Goal: Navigation & Orientation: Find specific page/section

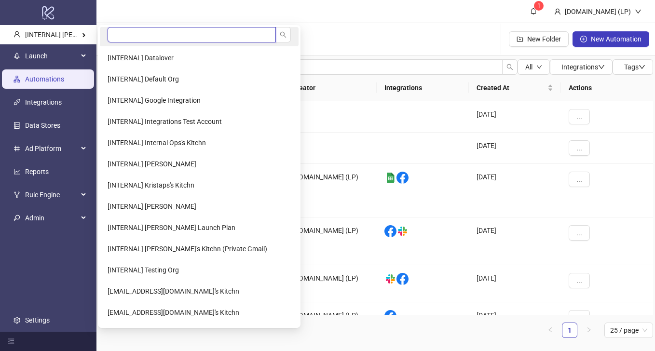
click at [128, 32] on input "search" at bounding box center [192, 34] width 168 height 15
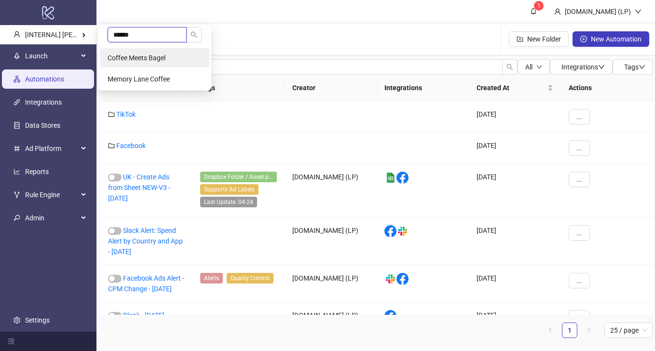
type input "******"
click at [148, 55] on span "Coffee Meets Bagel" at bounding box center [137, 58] width 58 height 8
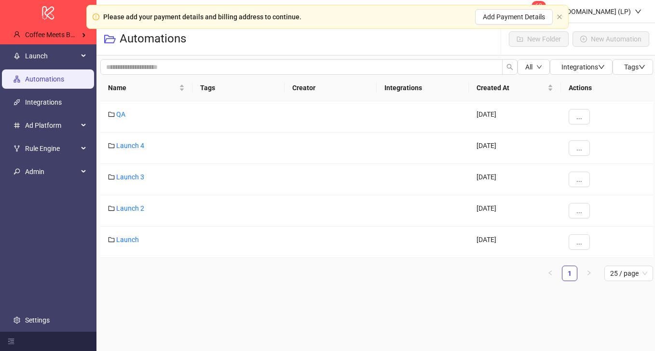
click at [36, 310] on ul "Launch Automations Integrations Ad Platform Rule Engine Admin Settings" at bounding box center [48, 188] width 97 height 288
click at [36, 317] on link "Settings" at bounding box center [37, 321] width 25 height 8
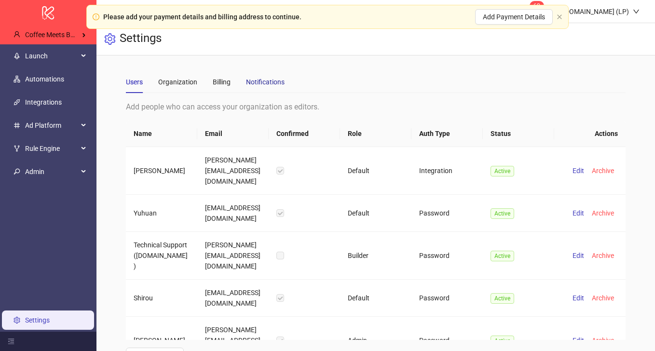
click at [258, 81] on div "Notifications" at bounding box center [265, 82] width 39 height 11
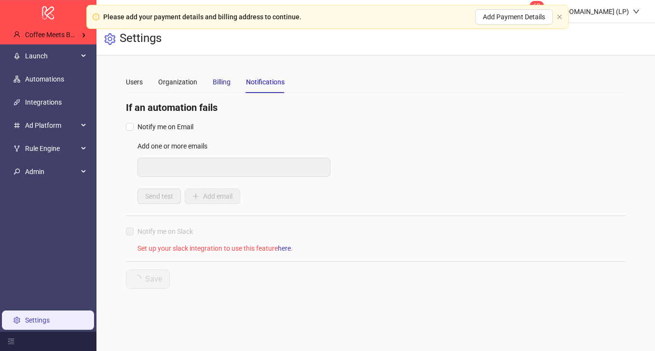
click at [220, 81] on div "Billing" at bounding box center [222, 82] width 18 height 11
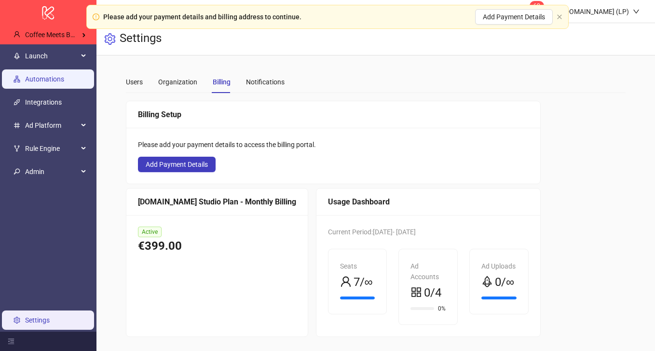
click at [48, 75] on link "Automations" at bounding box center [44, 79] width 39 height 8
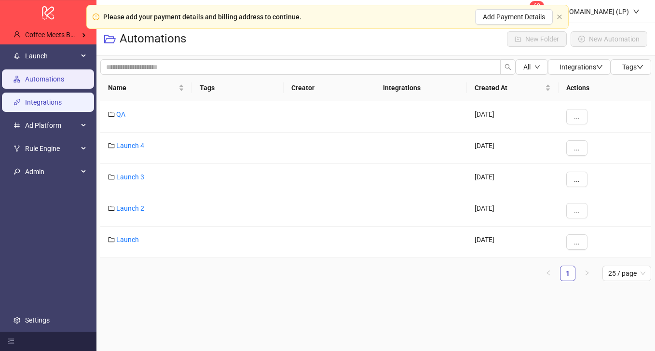
click at [62, 99] on link "Integrations" at bounding box center [43, 102] width 37 height 8
